Goal: Task Accomplishment & Management: Complete application form

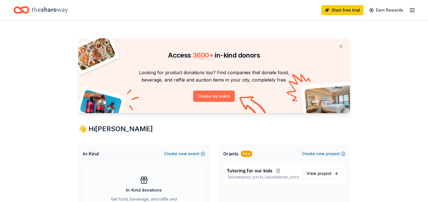
click at [212, 96] on button "Create my event" at bounding box center [214, 96] width 42 height 11
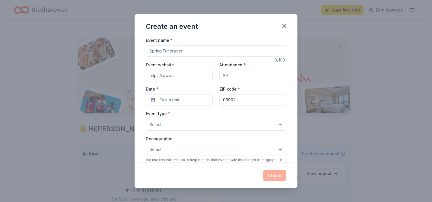
click at [191, 54] on input "Event name *" at bounding box center [216, 50] width 140 height 11
drag, startPoint x: 179, startPoint y: 50, endPoint x: 128, endPoint y: 53, distance: 51.0
click at [129, 53] on div "Create an event Event name * Cards for kids 14 /100 Event website Attendance * …" at bounding box center [216, 101] width 432 height 202
type input "Gift cards for love"
click at [233, 77] on input "Attendance *" at bounding box center [252, 75] width 67 height 11
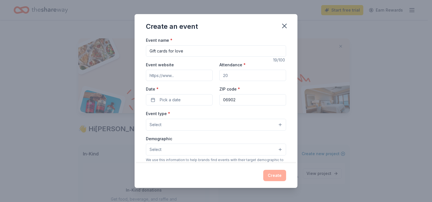
drag, startPoint x: 233, startPoint y: 77, endPoint x: 225, endPoint y: 77, distance: 7.1
click at [225, 77] on input "Attendance *" at bounding box center [252, 75] width 67 height 11
drag, startPoint x: 226, startPoint y: 76, endPoint x: 214, endPoint y: 77, distance: 11.6
click at [216, 76] on div "Event website Attendance * Date * Pick a date ZIP code * 06902" at bounding box center [216, 83] width 140 height 44
type input "100"
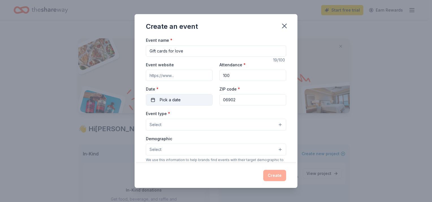
click at [203, 105] on button "Pick a date" at bounding box center [179, 99] width 67 height 11
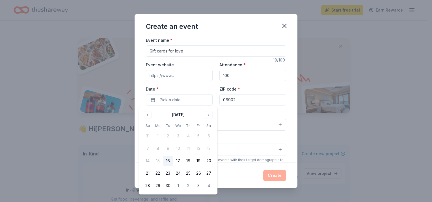
click at [244, 125] on button "Select" at bounding box center [216, 125] width 140 height 12
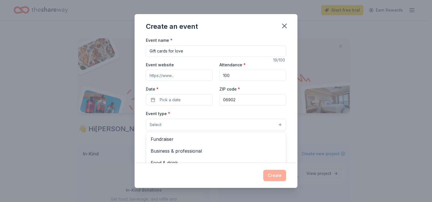
click at [152, 101] on div "Event name * Gift cards for love 19 /100 Event website Attendance * 100 Date * …" at bounding box center [216, 167] width 140 height 261
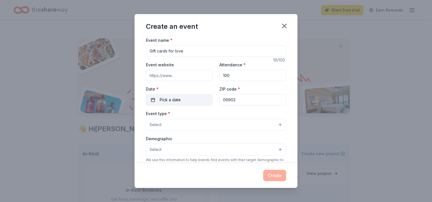
click at [155, 101] on button "Pick a date" at bounding box center [179, 99] width 67 height 11
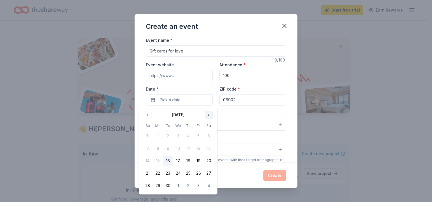
click at [211, 114] on button "Go to next month" at bounding box center [209, 115] width 8 height 8
click at [211, 115] on button "Go to next month" at bounding box center [209, 115] width 8 height 8
click at [156, 160] on button "15" at bounding box center [158, 161] width 10 height 10
click at [255, 131] on div "Event type * Select Demographic Select We use this information to help brands f…" at bounding box center [216, 169] width 140 height 119
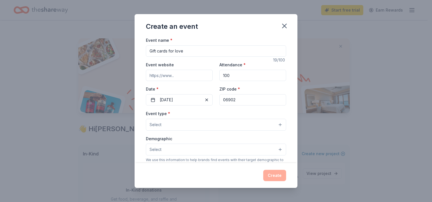
click at [179, 125] on button "Select" at bounding box center [216, 125] width 140 height 12
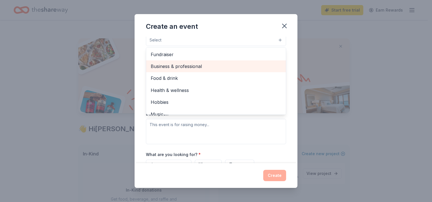
click at [172, 64] on span "Business & professional" at bounding box center [216, 66] width 131 height 7
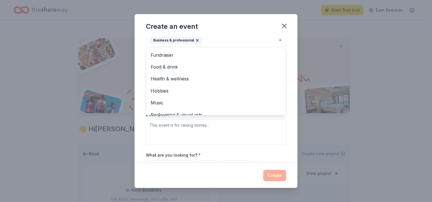
click at [231, 137] on div "Event type * Business & professional Fundraiser Food & drink Health & wellness …" at bounding box center [216, 85] width 140 height 120
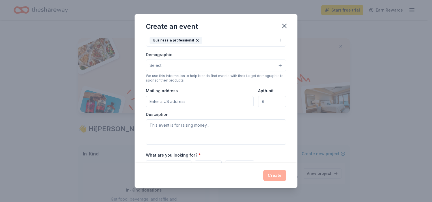
scroll to position [82, 0]
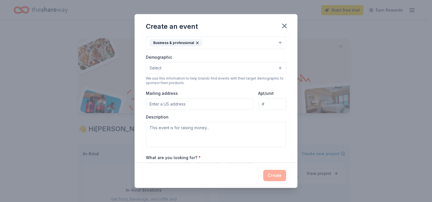
click at [182, 103] on input "Mailing address" at bounding box center [200, 104] width 108 height 11
click at [202, 101] on input "Mailing address" at bounding box center [200, 104] width 108 height 11
type input "[STREET_ADDRESS][PERSON_NAME]"
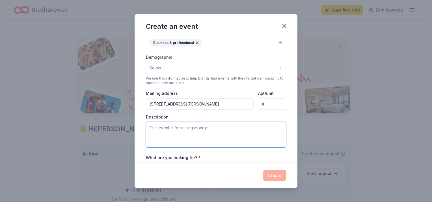
click at [181, 136] on textarea at bounding box center [216, 134] width 140 height 25
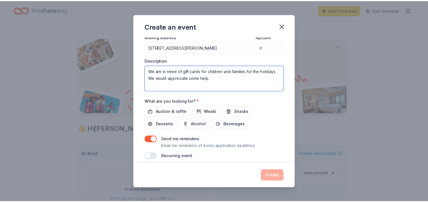
scroll to position [144, 0]
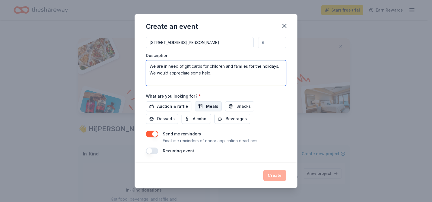
type textarea "We are in need of gift cards for children and families for the holidays. We wou…"
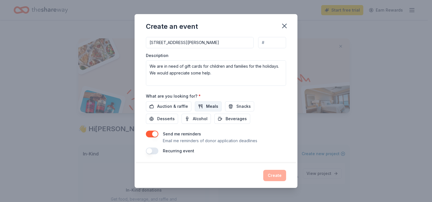
click at [213, 107] on span "Meals" at bounding box center [212, 106] width 12 height 7
click at [179, 107] on span "Auction & raffle" at bounding box center [172, 106] width 31 height 7
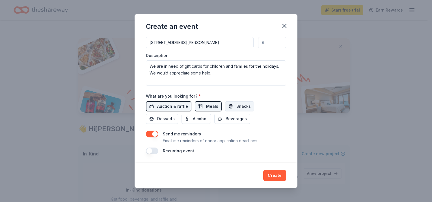
click at [238, 109] on span "Snacks" at bounding box center [243, 106] width 14 height 7
click at [270, 174] on button "Create" at bounding box center [274, 175] width 23 height 11
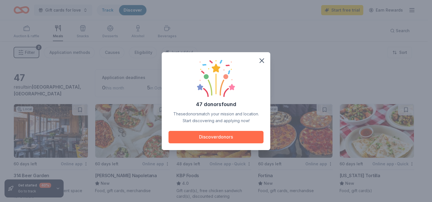
click at [244, 132] on button "Discover donors" at bounding box center [215, 137] width 95 height 12
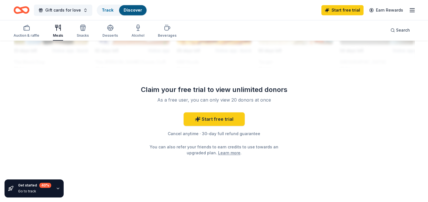
scroll to position [558, 0]
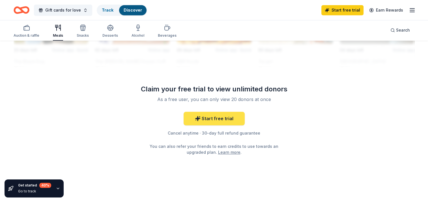
click at [223, 117] on link "Start free trial" at bounding box center [213, 119] width 61 height 14
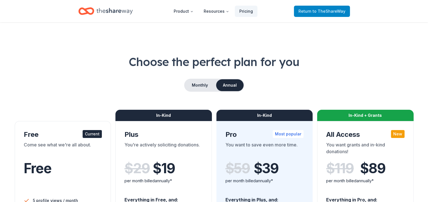
click at [318, 11] on span "to TheShareWay" at bounding box center [328, 11] width 33 height 5
